Goal: Book appointment/travel/reservation

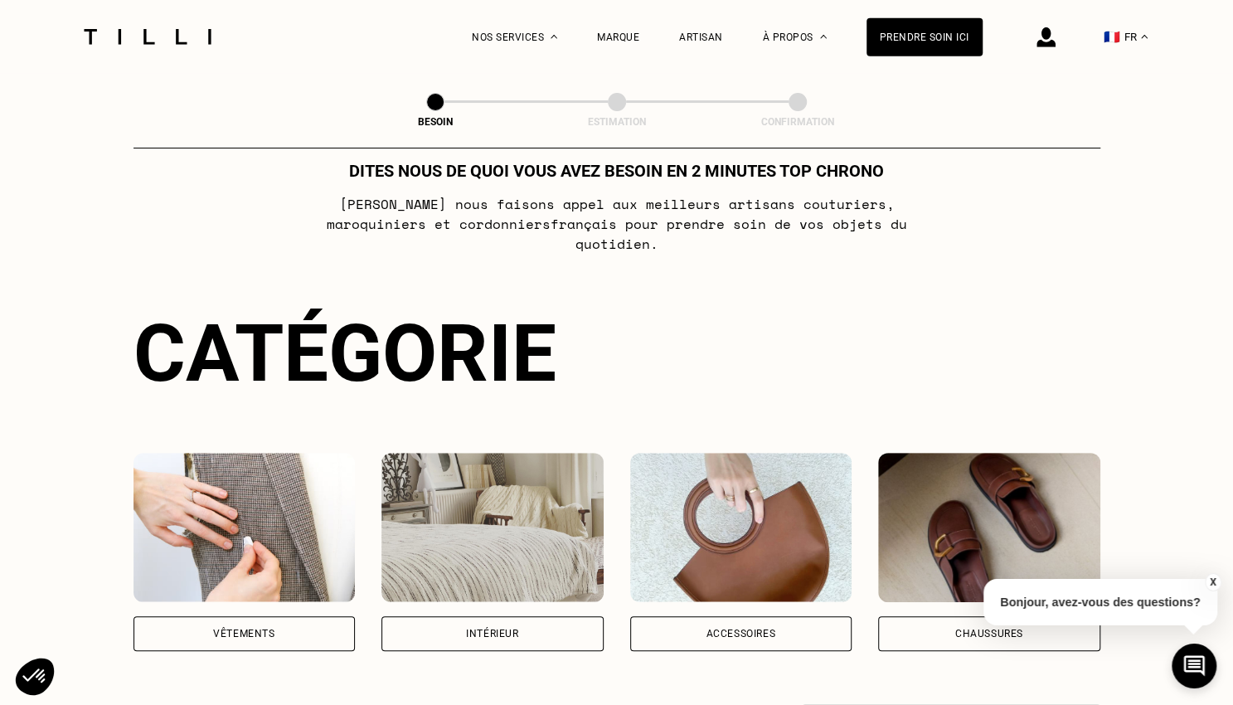
scroll to position [44, 0]
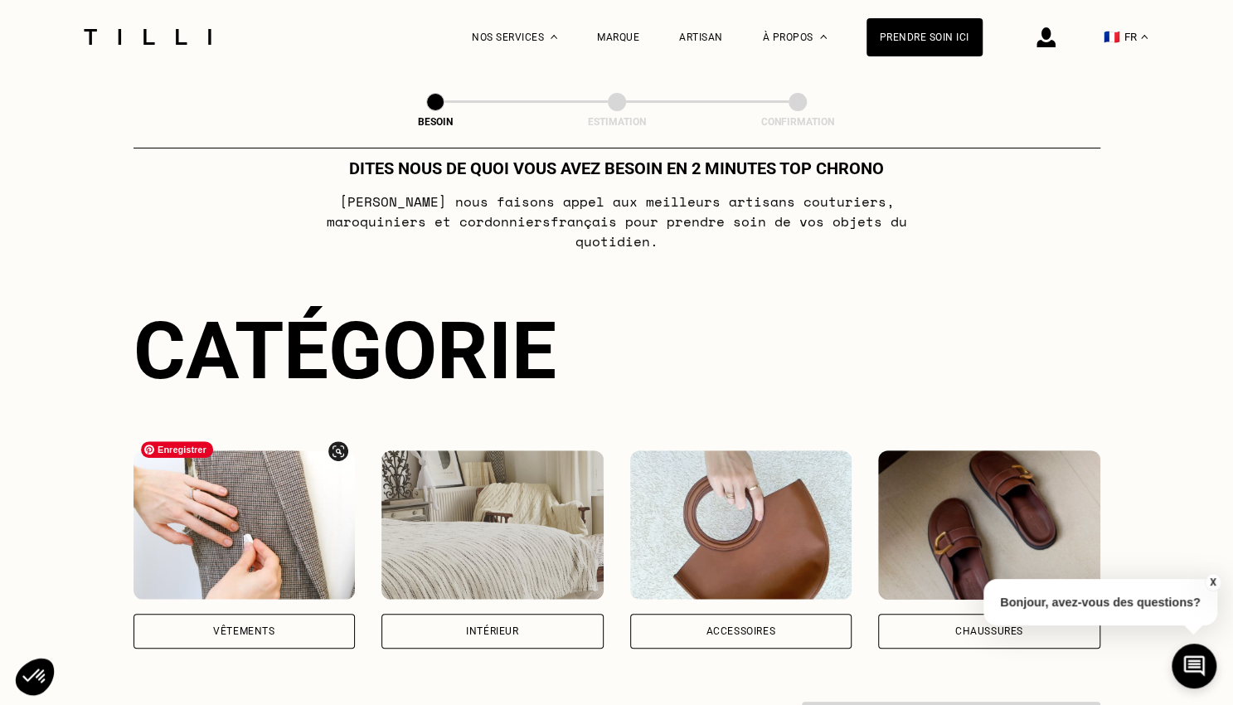
click at [219, 497] on img at bounding box center [245, 524] width 222 height 149
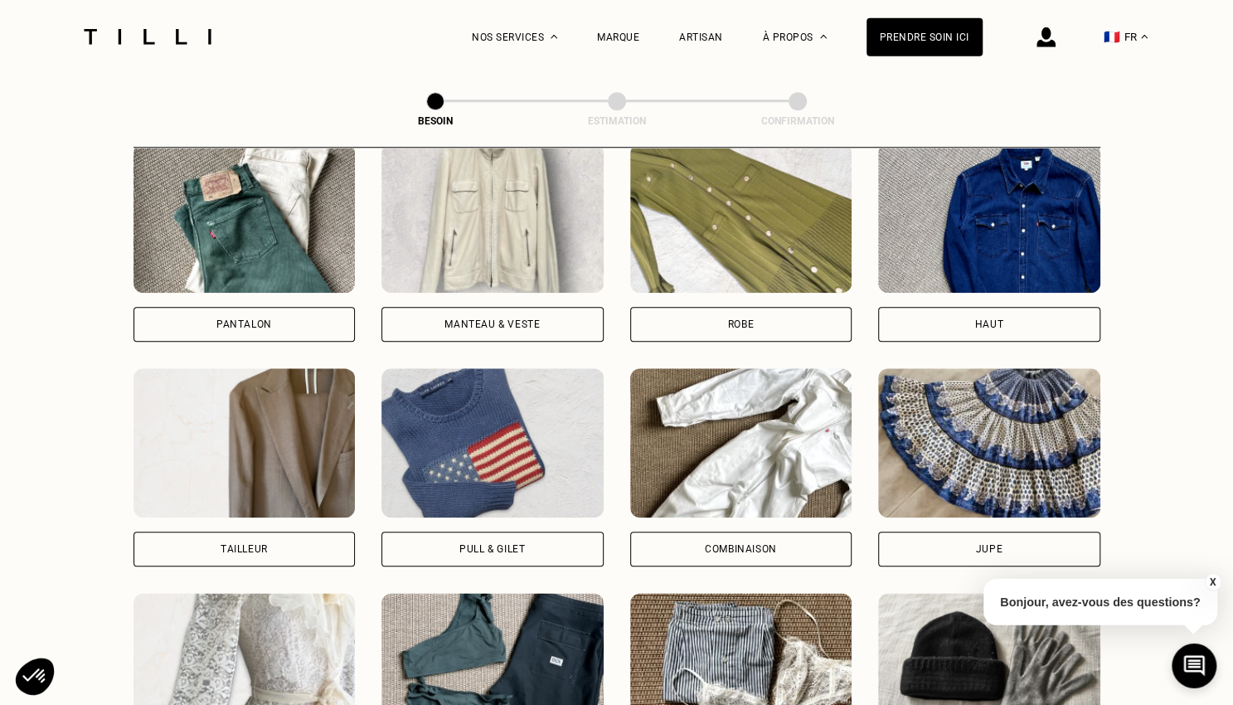
scroll to position [801, 0]
click at [666, 247] on img at bounding box center [741, 217] width 222 height 149
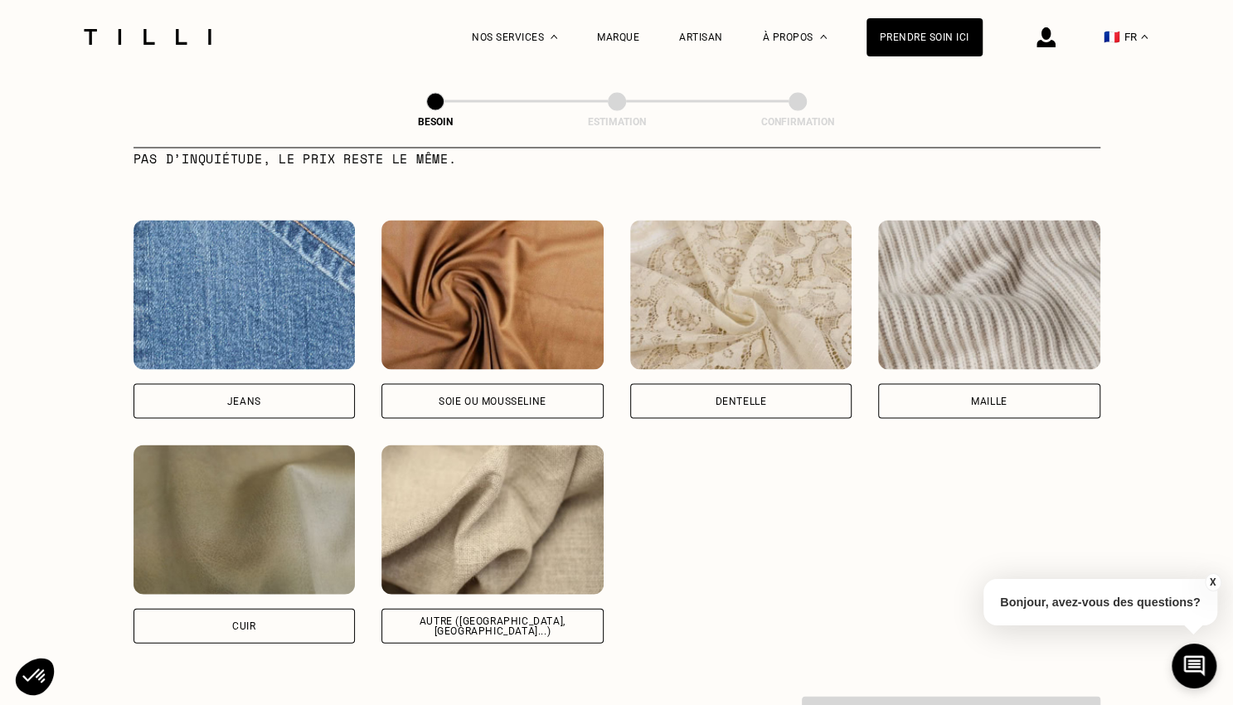
scroll to position [1733, 0]
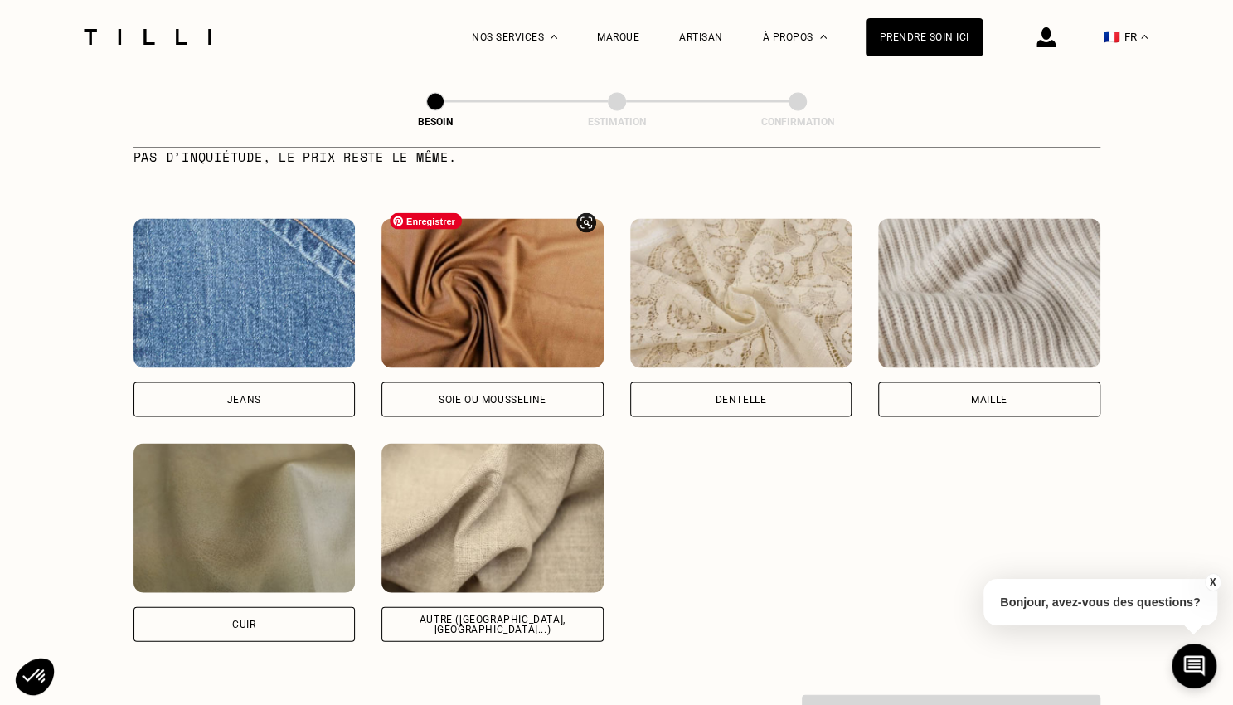
click at [493, 297] on img at bounding box center [492, 293] width 222 height 149
select select "FR"
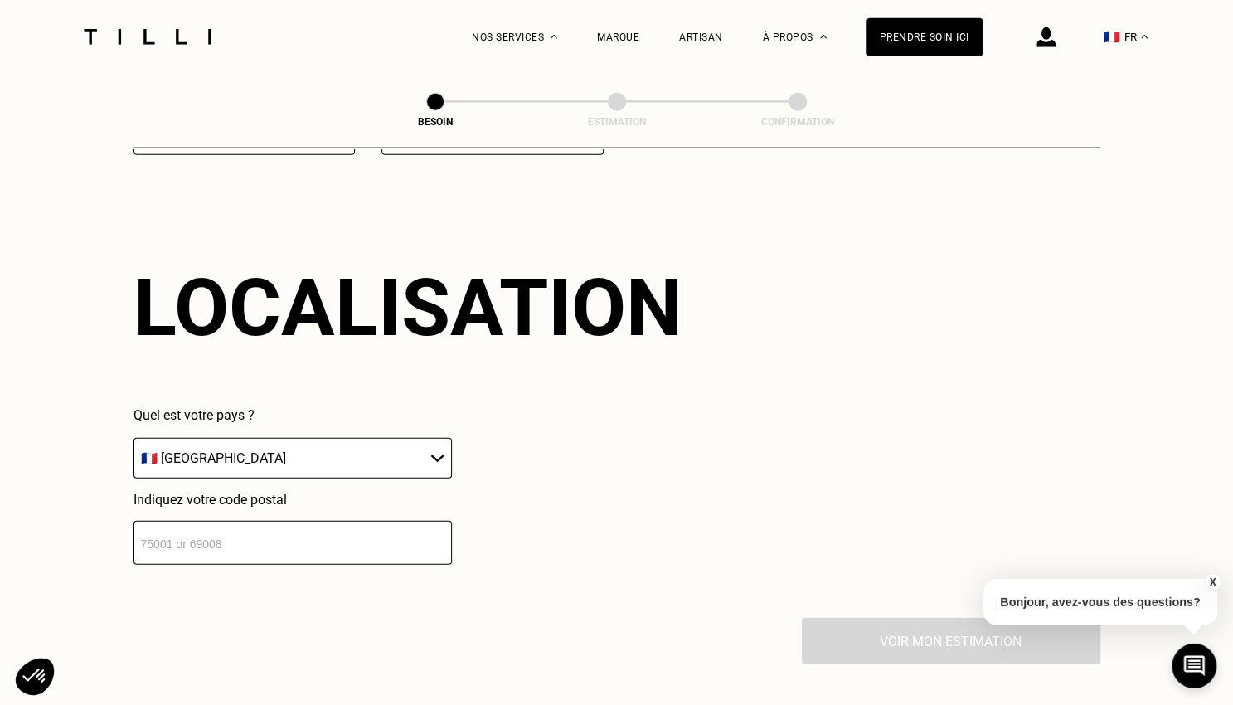
scroll to position [2227, 0]
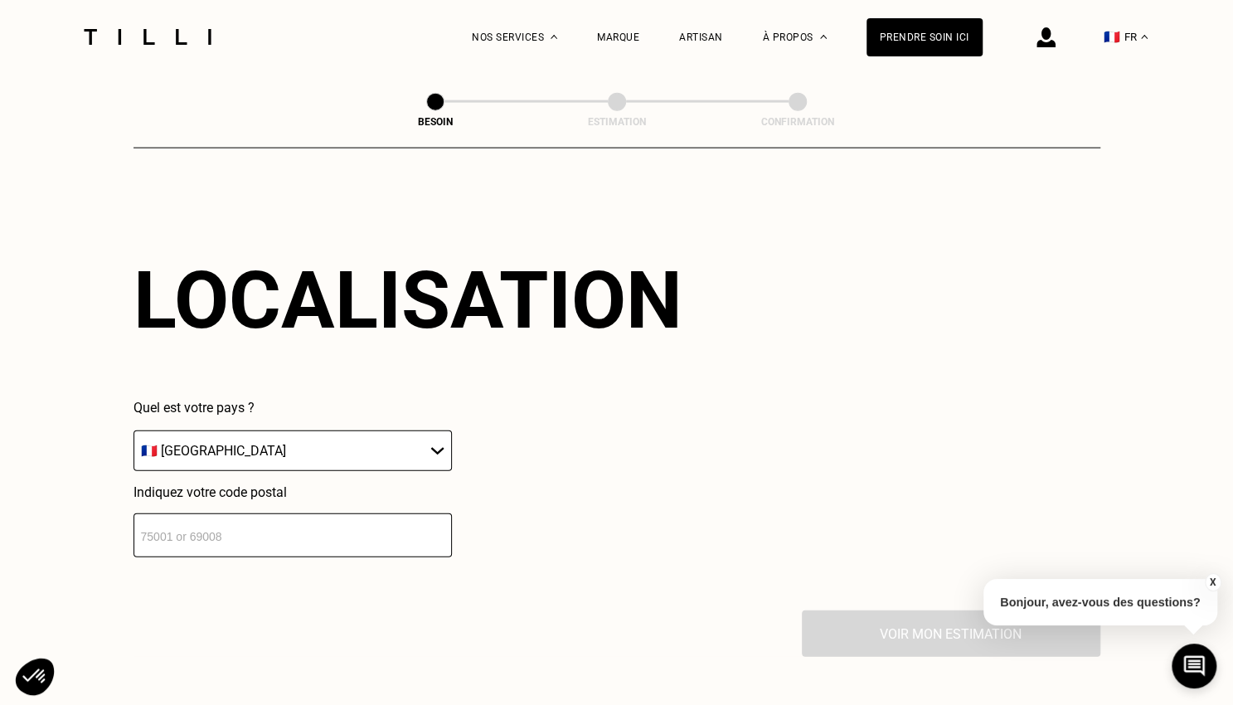
click at [251, 530] on input "number" at bounding box center [293, 535] width 318 height 44
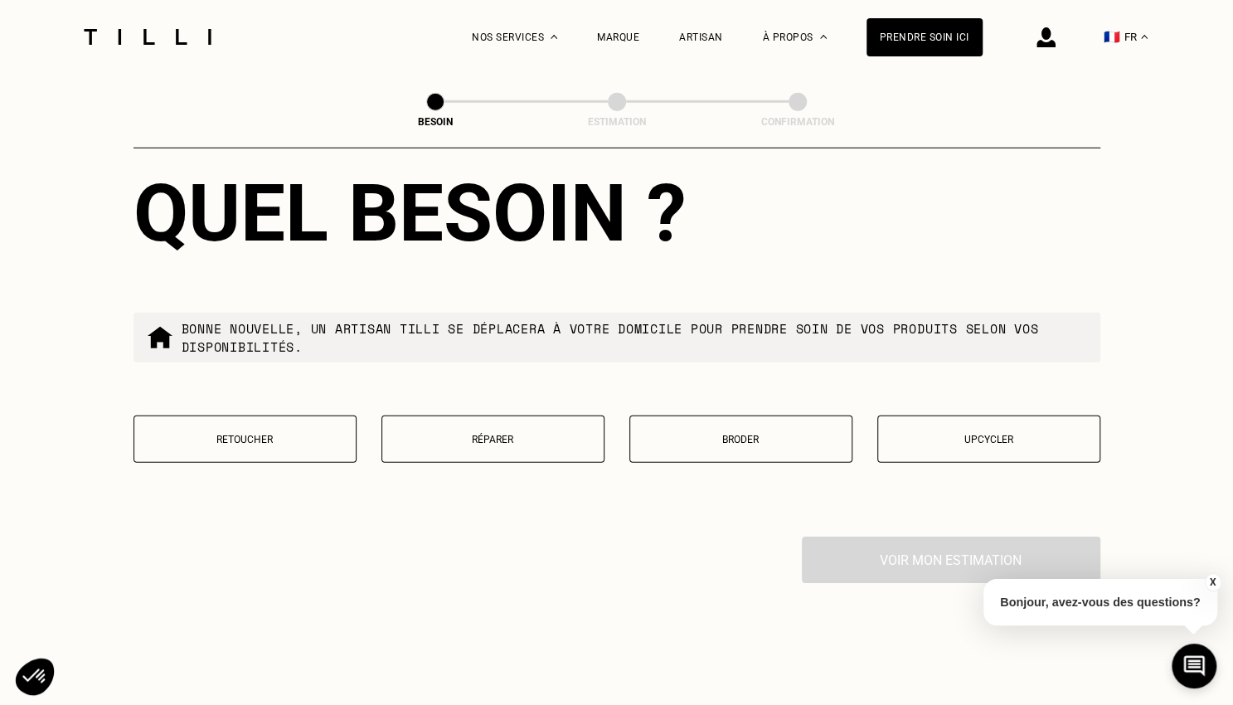
scroll to position [2729, 0]
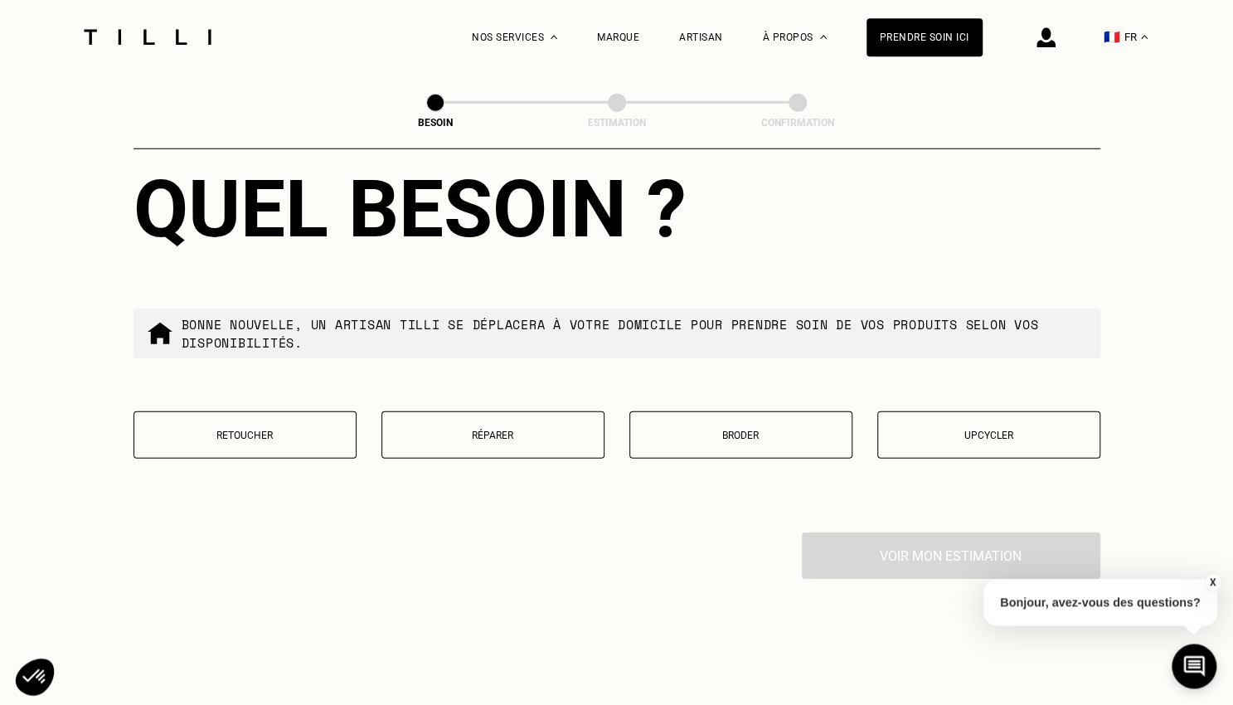
type input "75017"
click at [310, 451] on div "Retoucher Réparer Broder Upcycler" at bounding box center [617, 445] width 967 height 68
click at [280, 446] on button "Retoucher" at bounding box center [245, 434] width 223 height 47
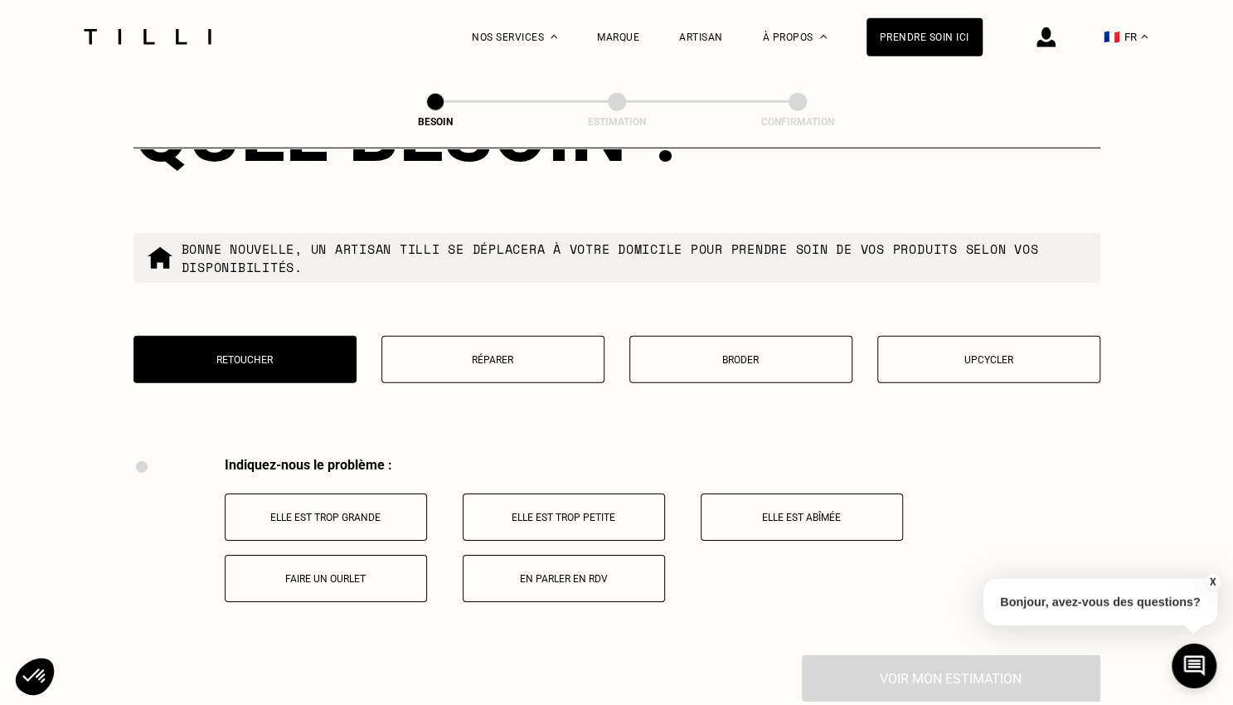
scroll to position [2803, 0]
click at [578, 584] on button "En parler en RDV" at bounding box center [564, 579] width 202 height 47
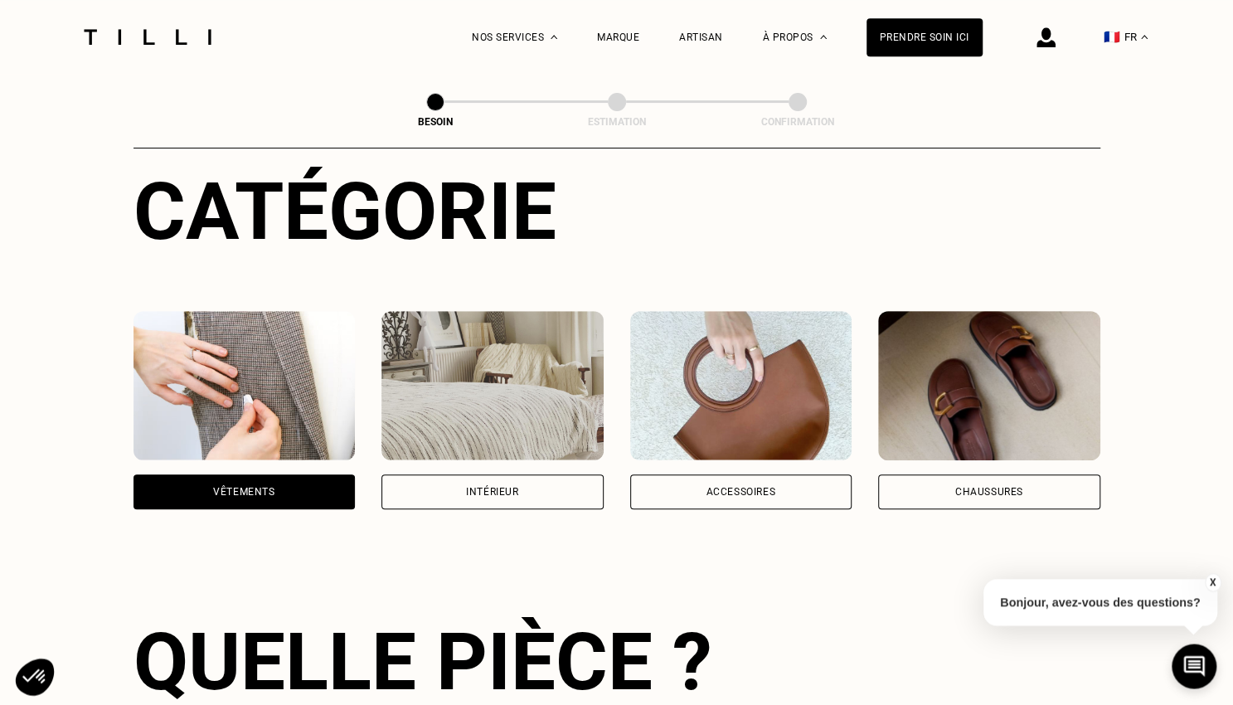
scroll to position [184, 0]
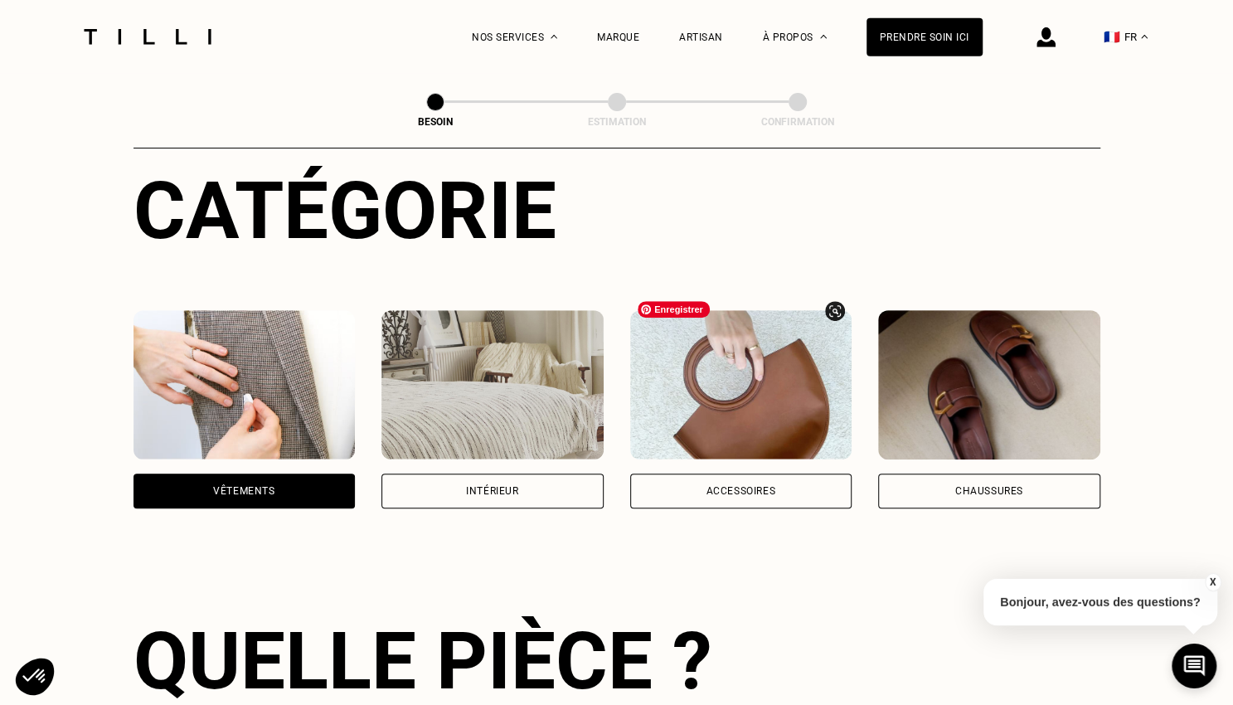
click at [739, 412] on img at bounding box center [741, 384] width 222 height 149
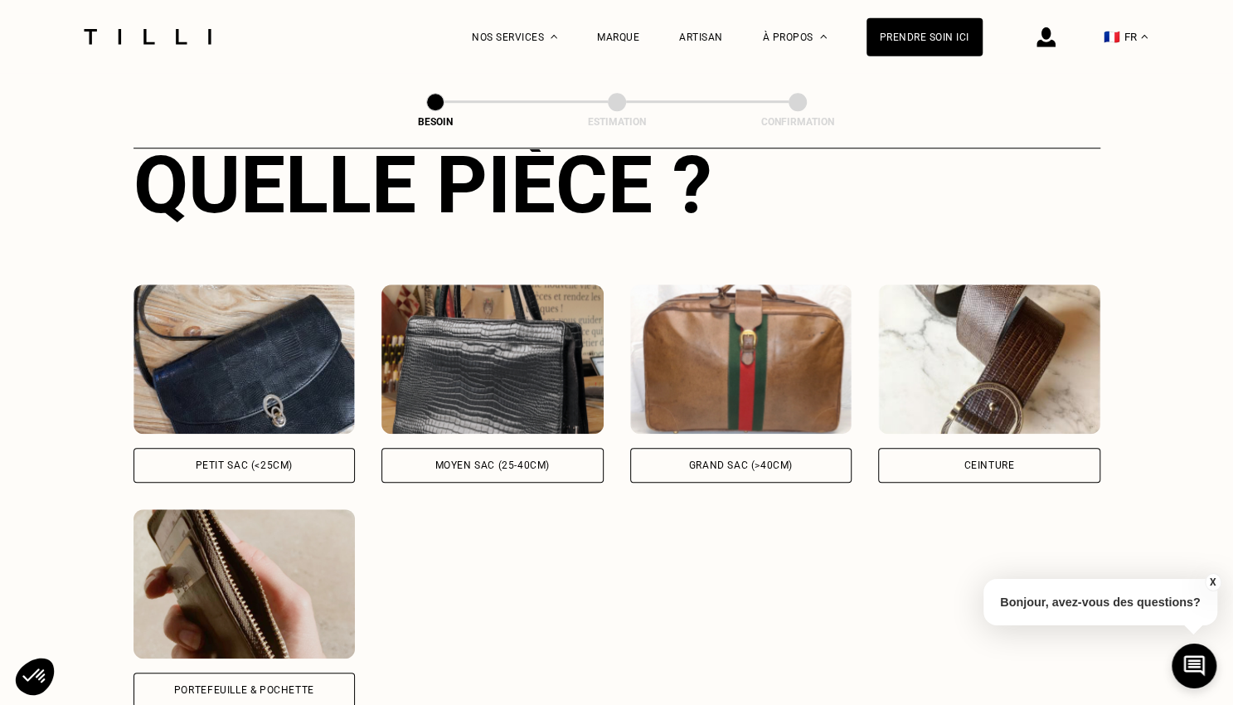
scroll to position [661, 0]
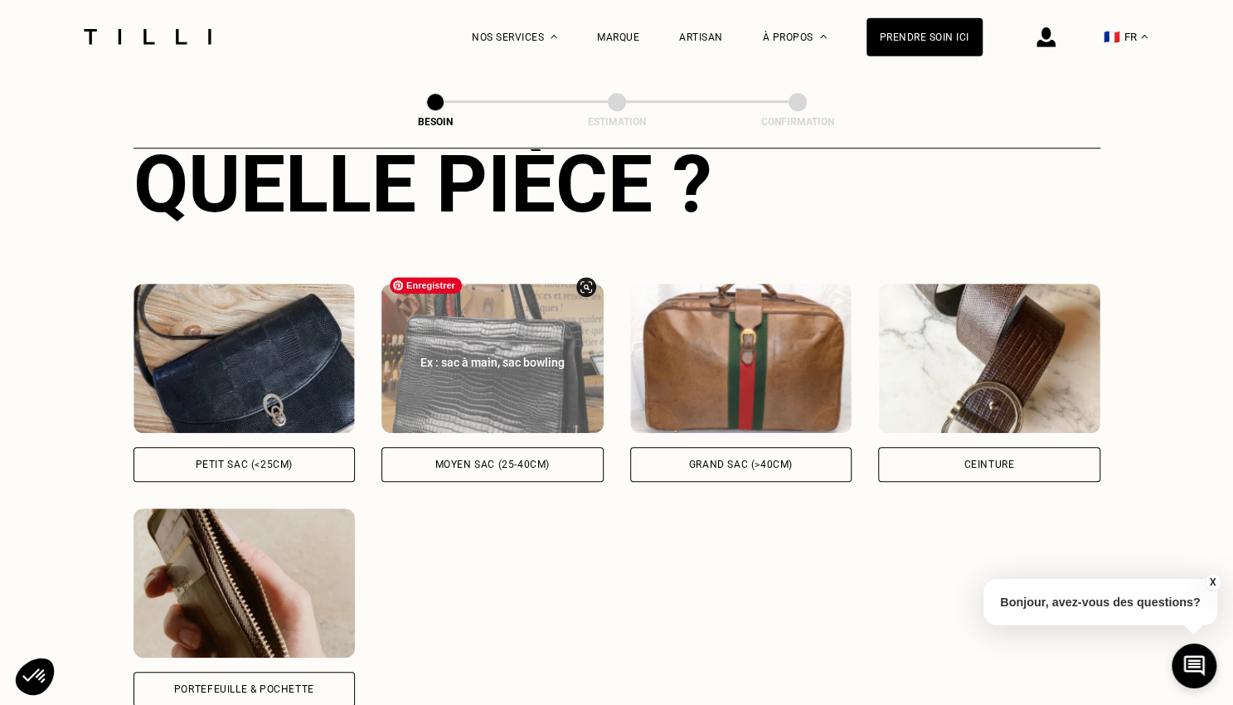
click at [424, 388] on img at bounding box center [492, 358] width 222 height 149
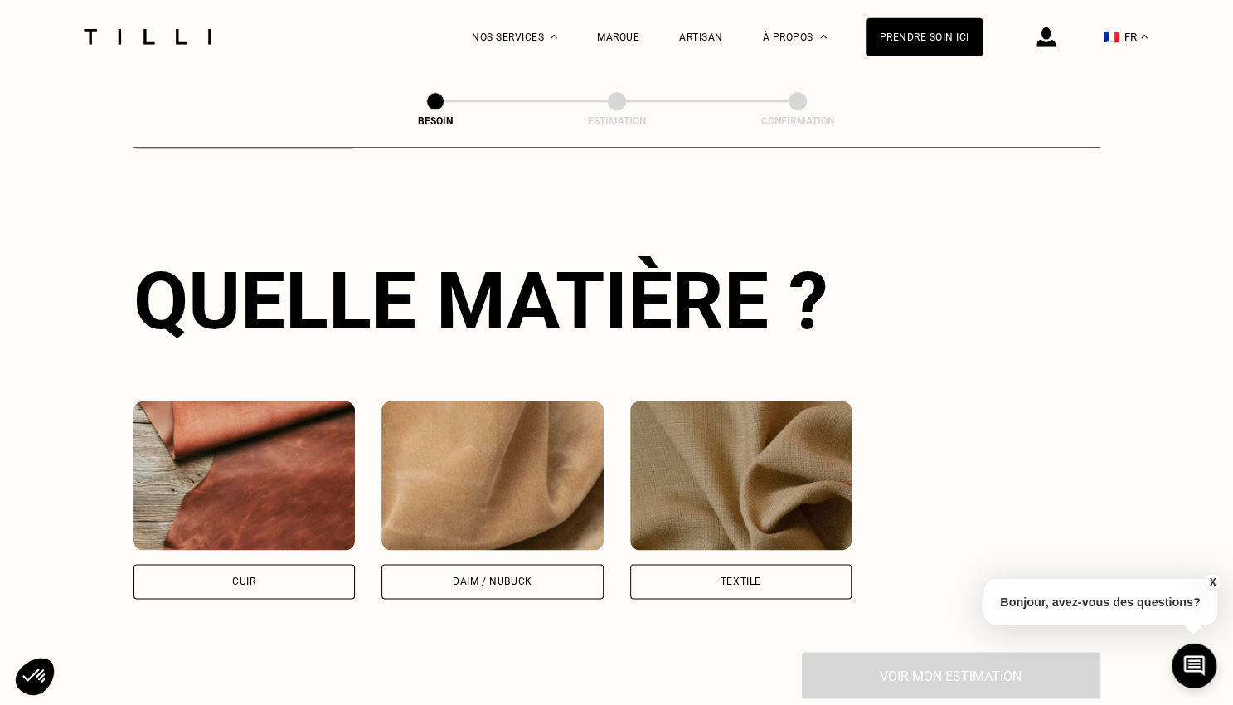
scroll to position [1219, 0]
click at [280, 494] on img at bounding box center [245, 475] width 222 height 149
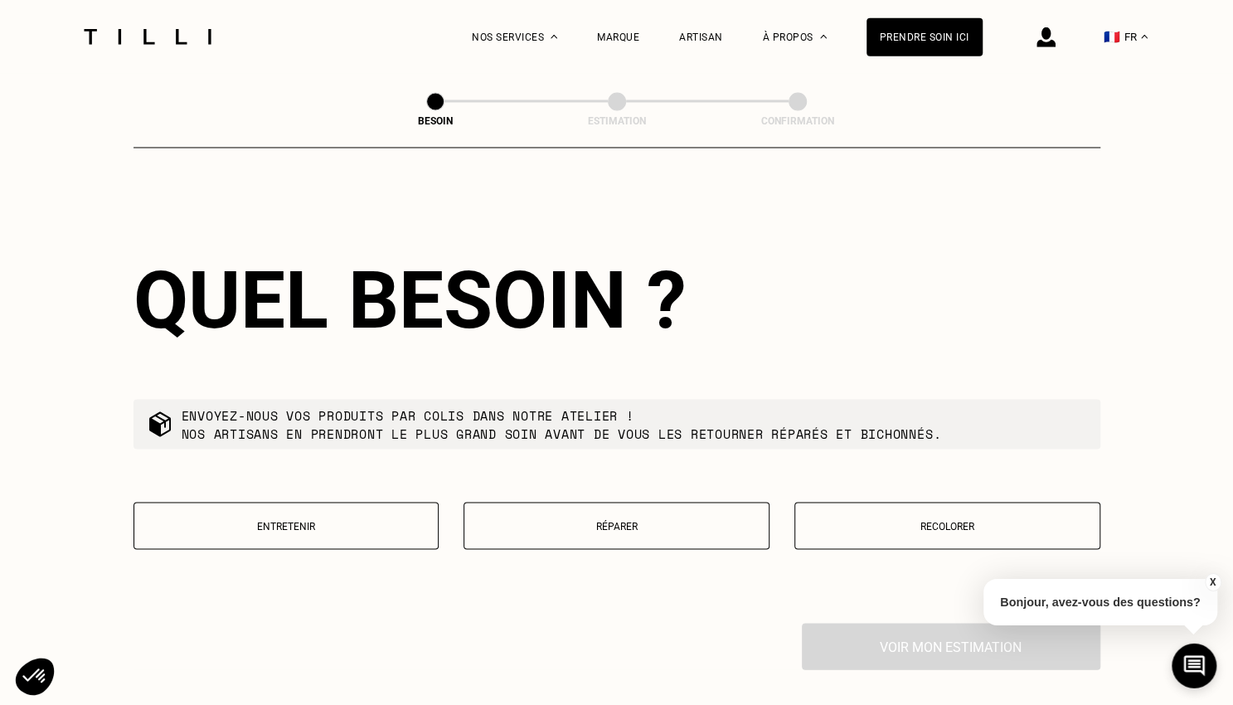
scroll to position [1671, 0]
click at [702, 520] on p "Réparer" at bounding box center [617, 526] width 288 height 12
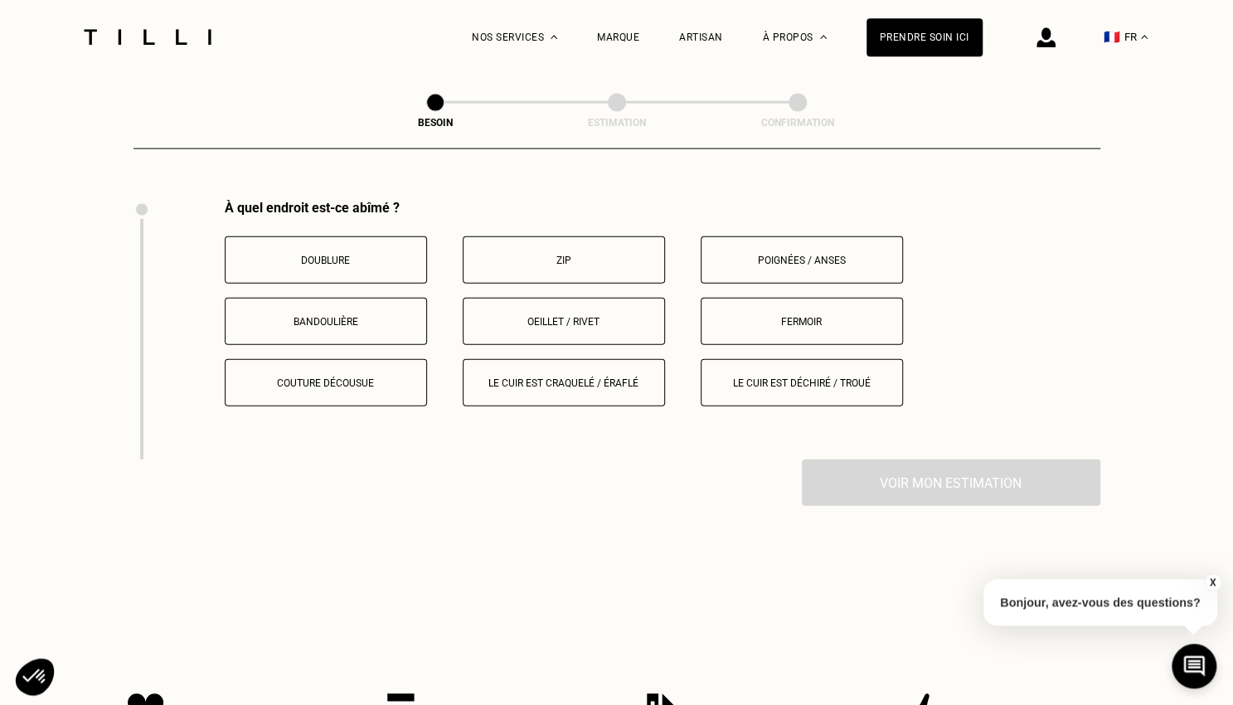
scroll to position [2096, 0]
click at [804, 331] on button "Fermoir" at bounding box center [802, 318] width 202 height 47
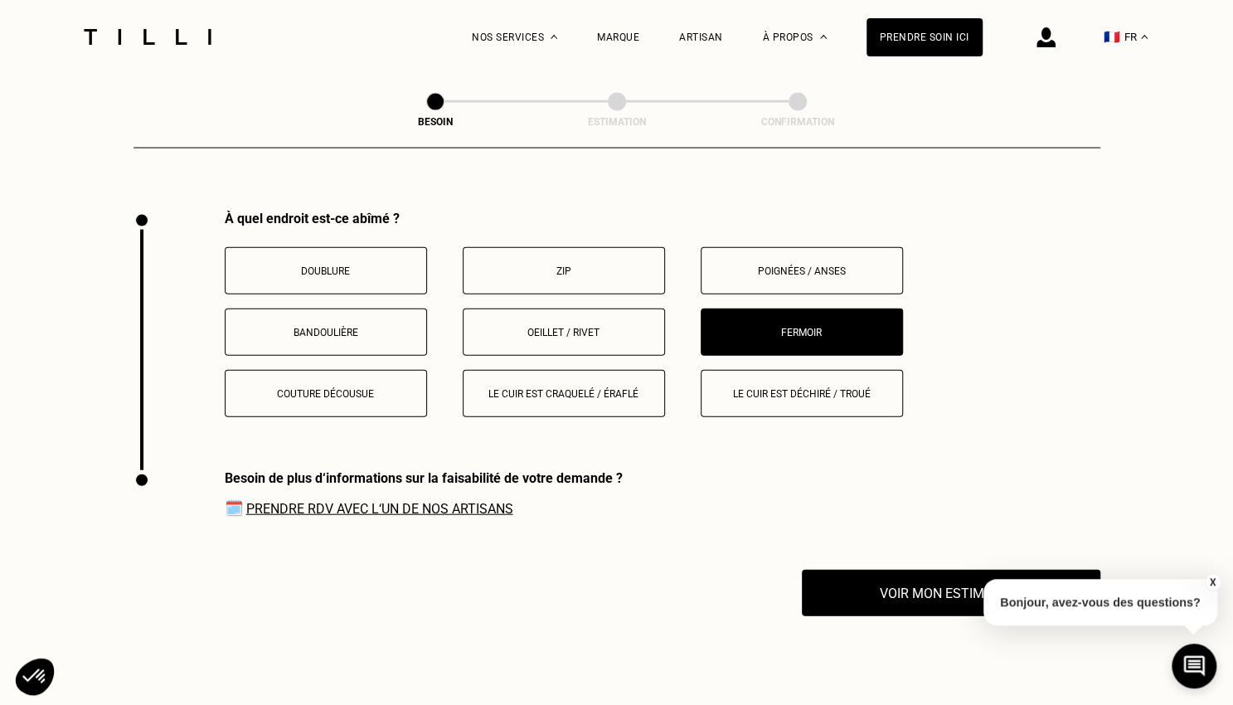
scroll to position [2083, 0]
